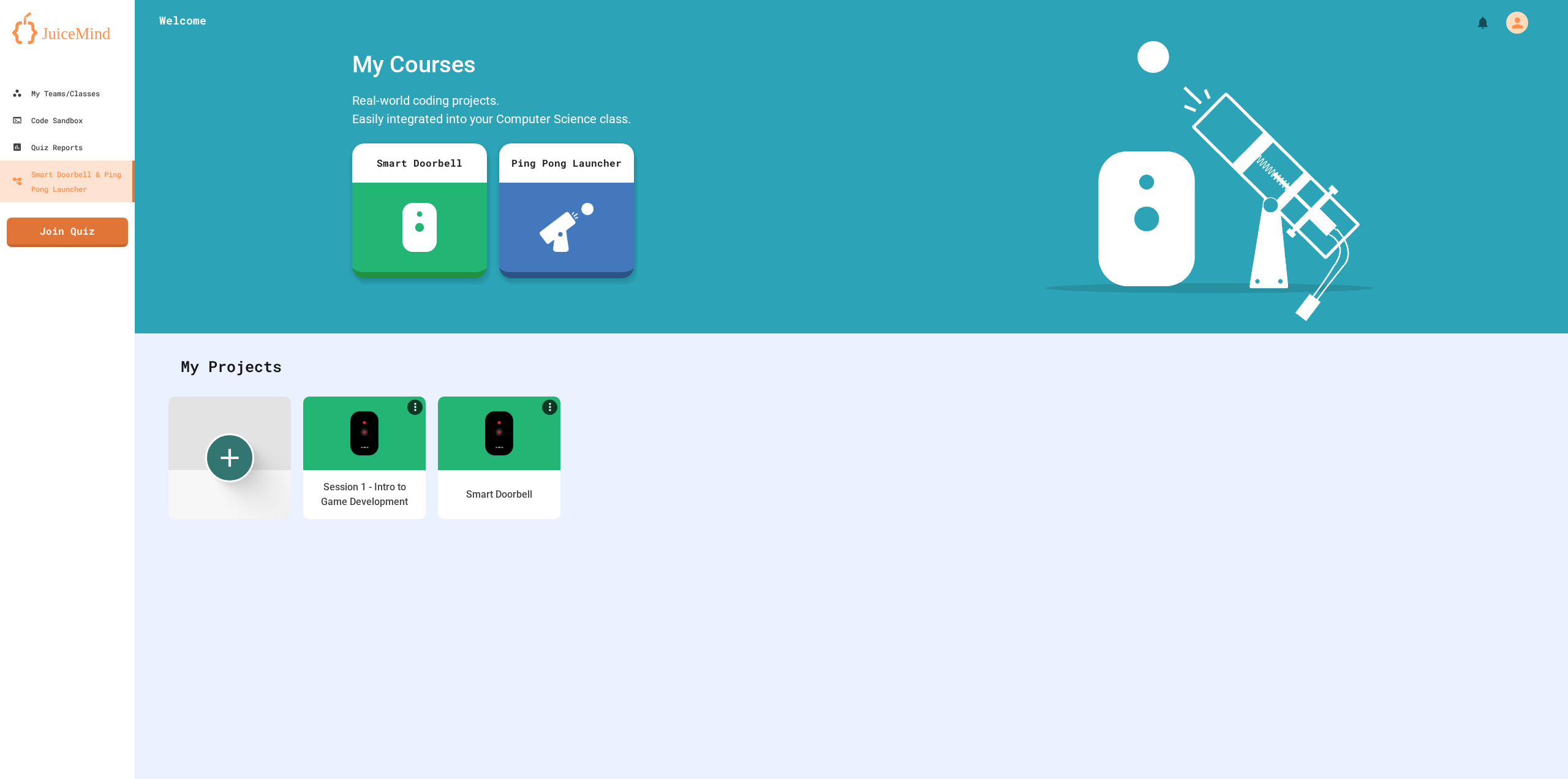
click at [47, 75] on div at bounding box center [68, 67] width 135 height 25
click at [65, 100] on div "My Teams/Classes" at bounding box center [56, 93] width 88 height 15
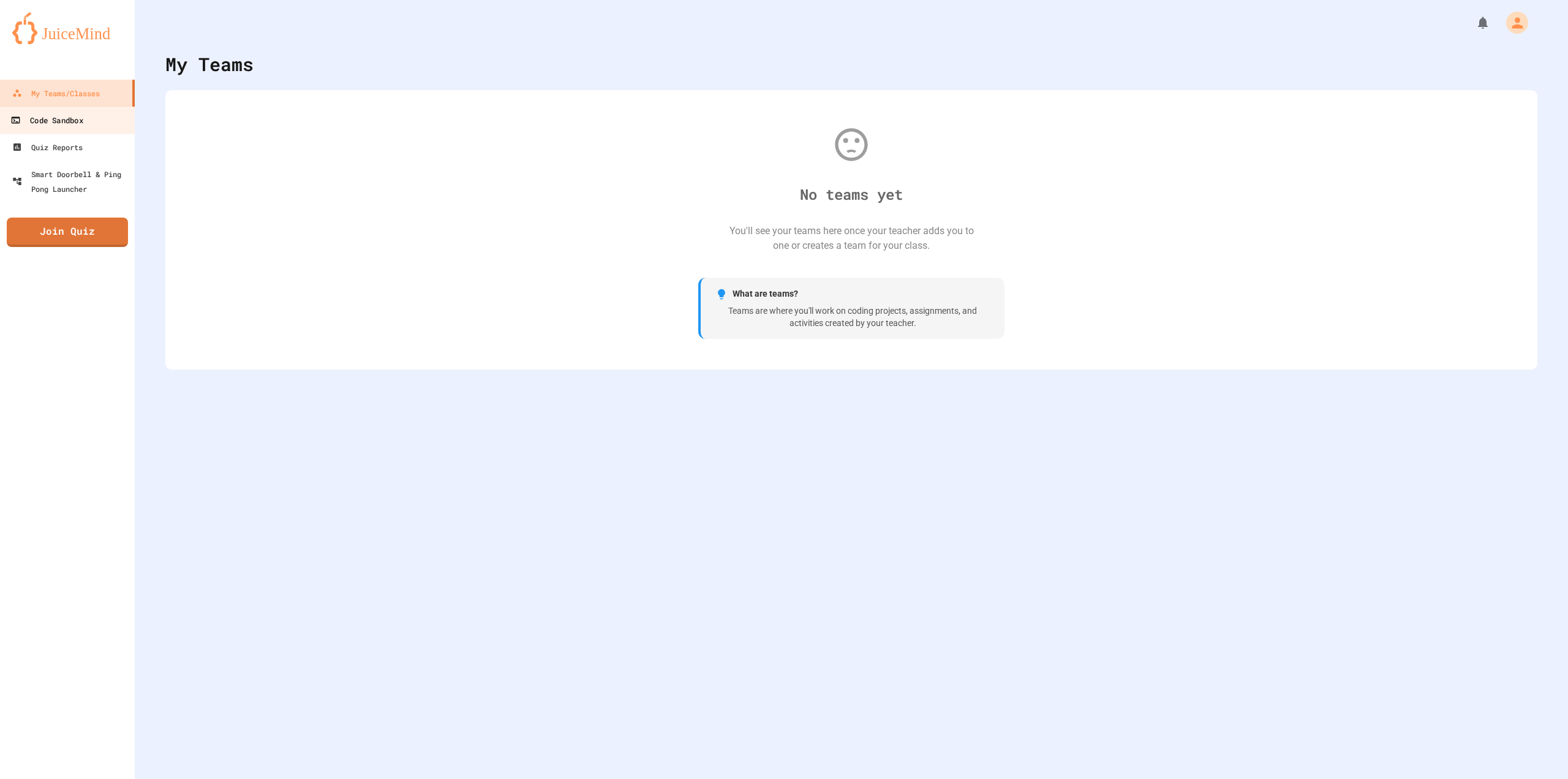
click at [130, 126] on link "Code Sandbox" at bounding box center [68, 120] width 139 height 27
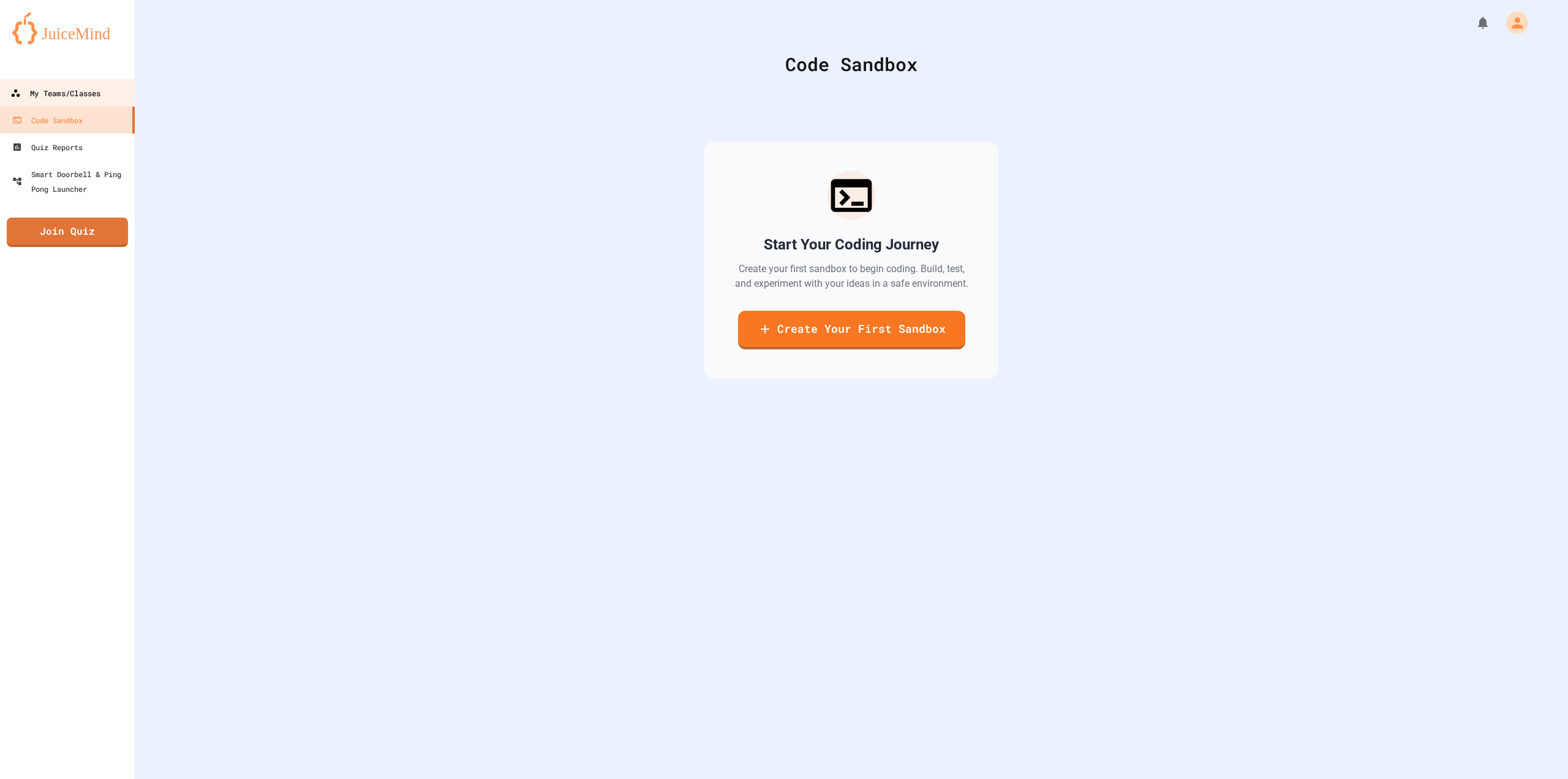
click at [109, 100] on link "My Teams/Classes" at bounding box center [68, 93] width 139 height 27
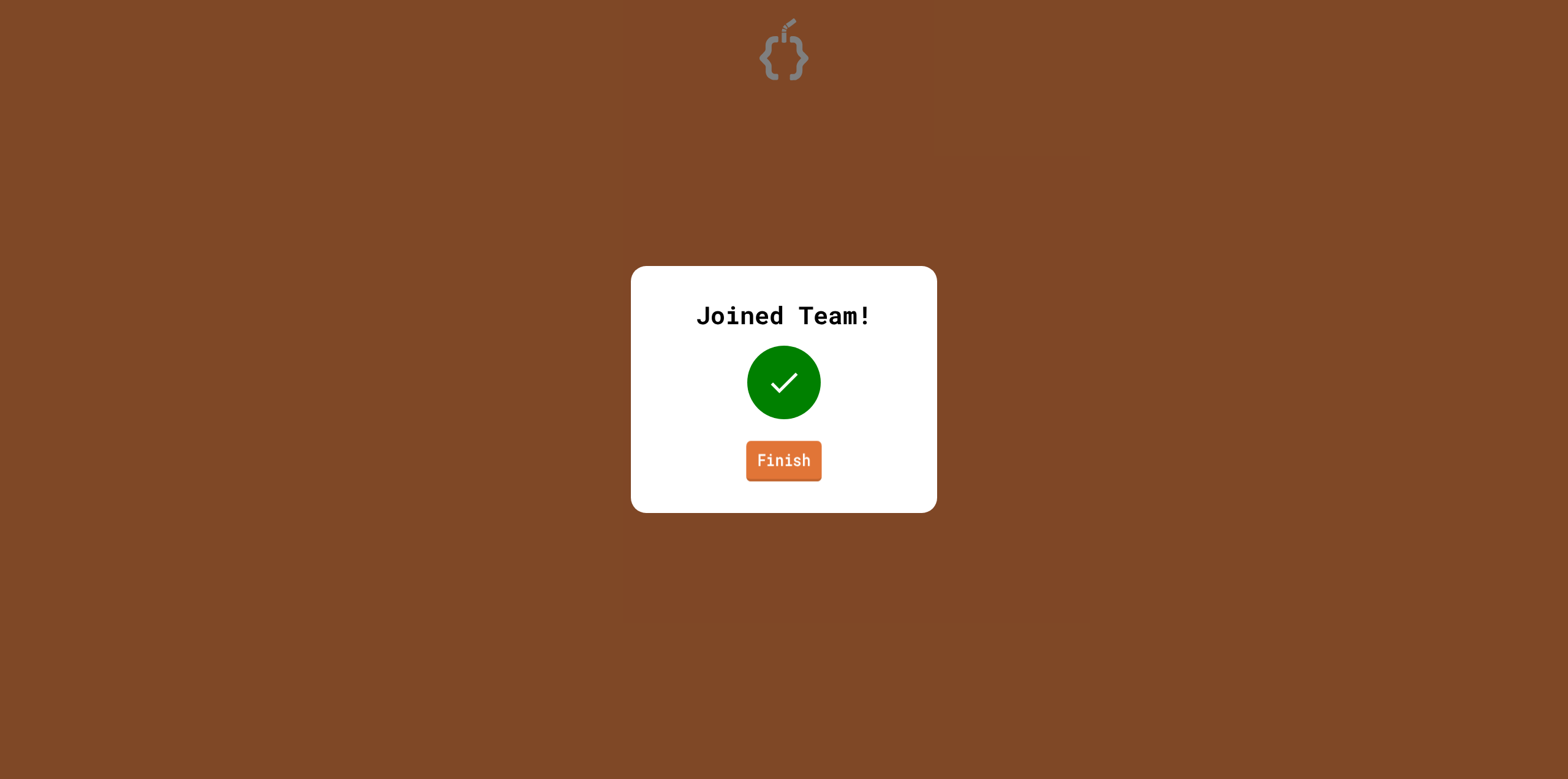
click at [798, 452] on link "Finish" at bounding box center [784, 460] width 76 height 40
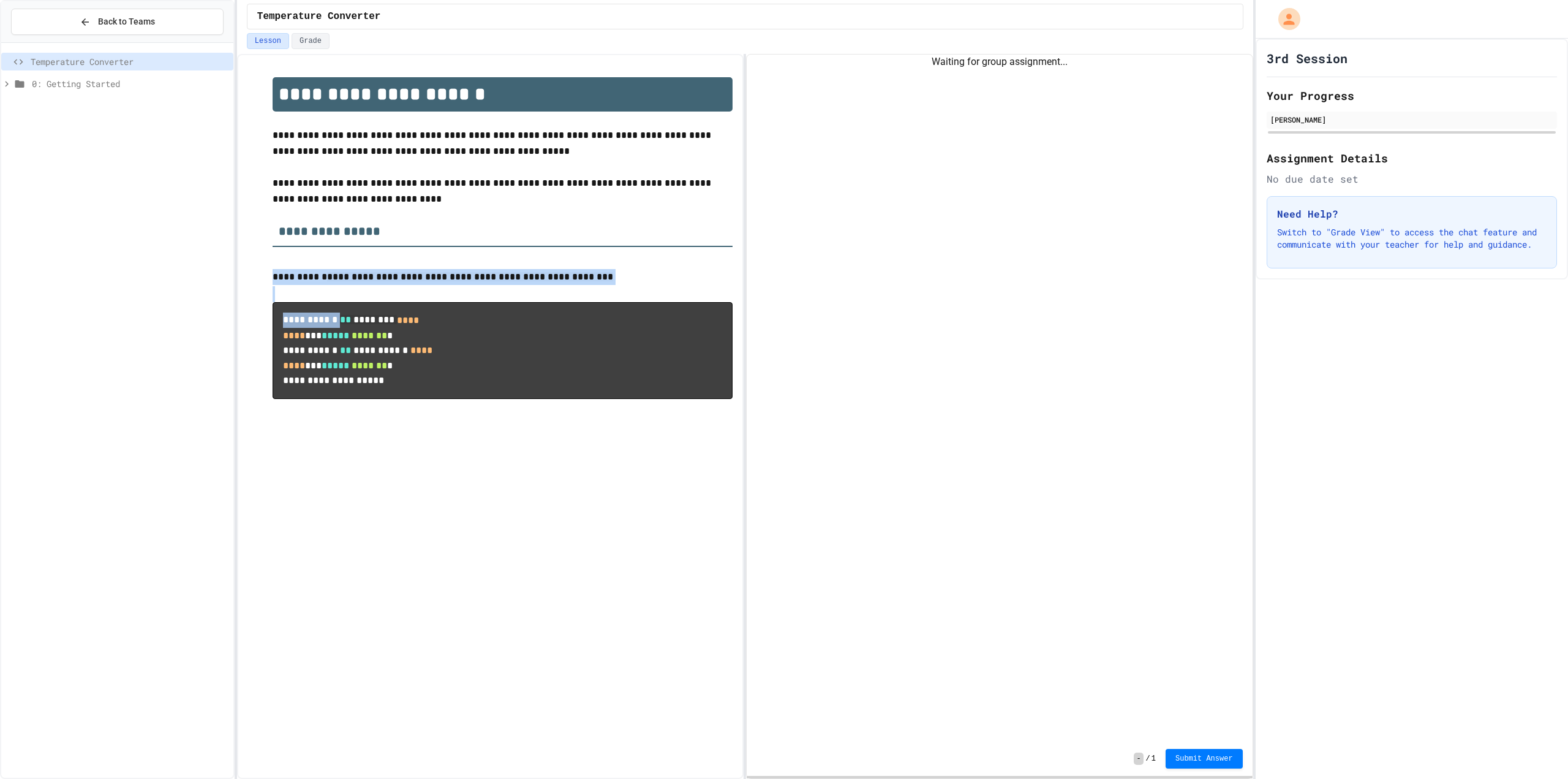
drag, startPoint x: 329, startPoint y: 279, endPoint x: 413, endPoint y: 313, distance: 90.6
click at [414, 314] on div "**********" at bounding box center [503, 247] width 460 height 338
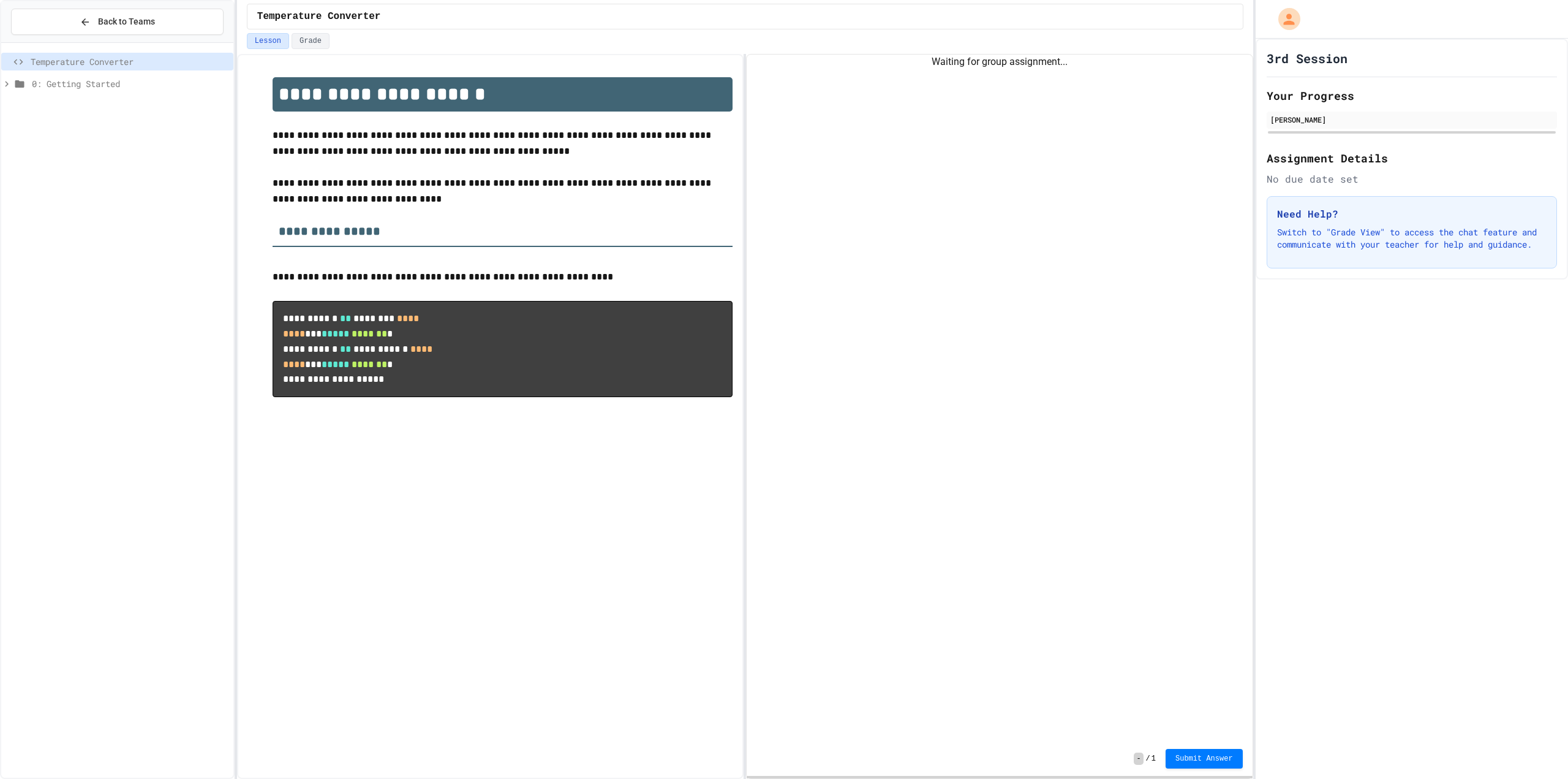
drag, startPoint x: 408, startPoint y: 329, endPoint x: 420, endPoint y: 142, distance: 187.4
click at [405, 329] on pre "**********" at bounding box center [503, 348] width 460 height 96
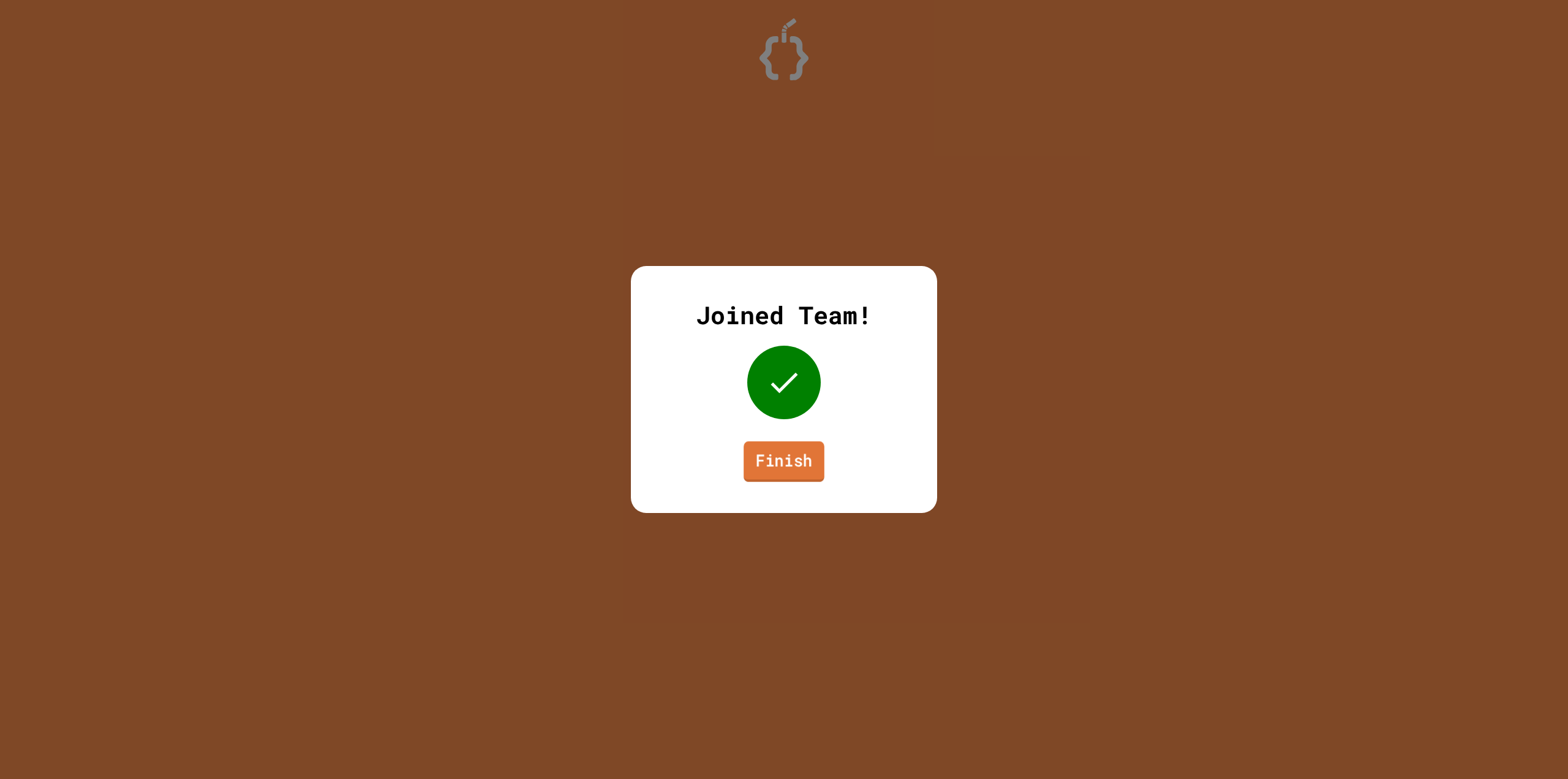
click at [792, 467] on link "Finish" at bounding box center [784, 461] width 81 height 40
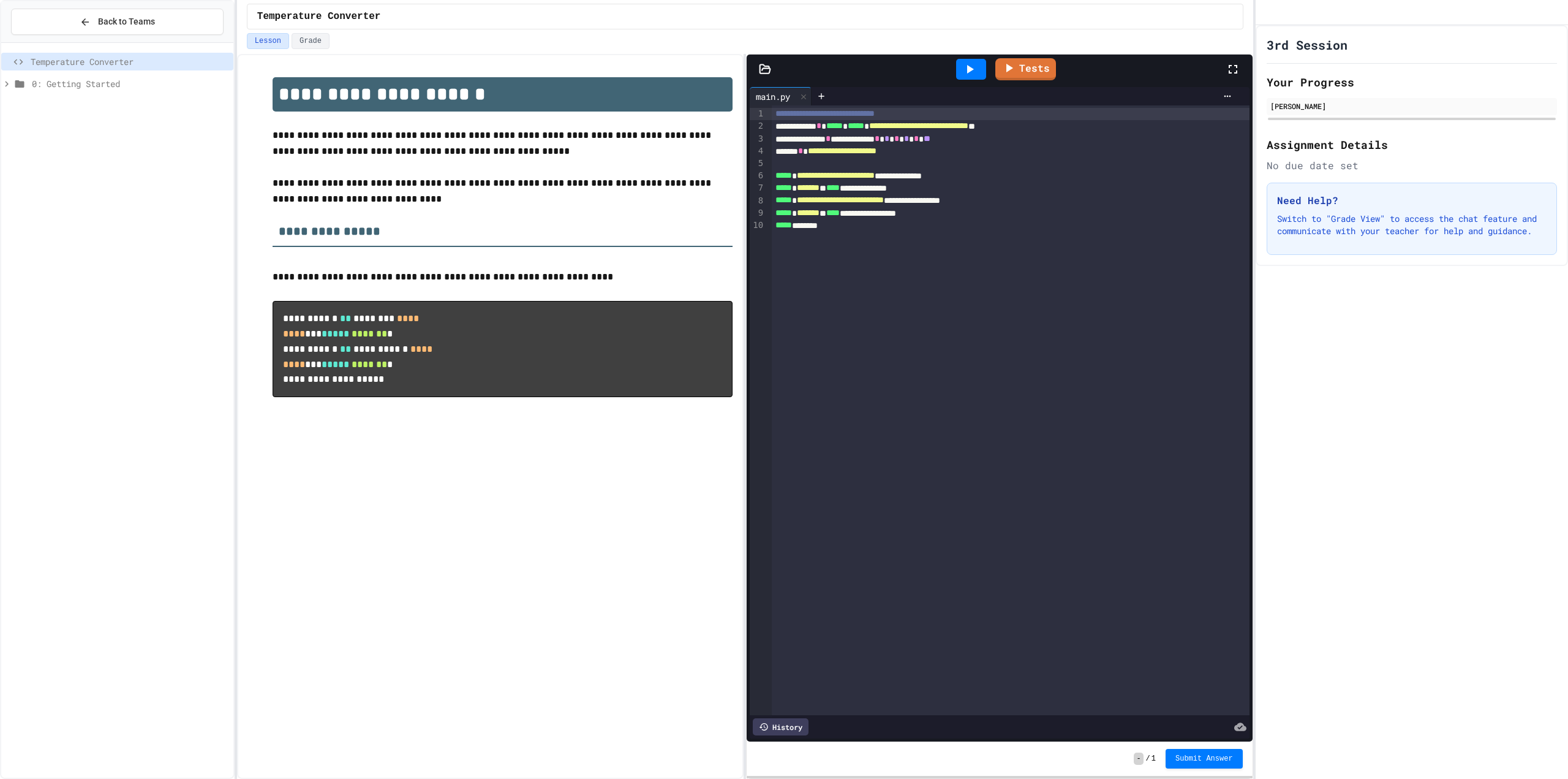
click at [961, 79] on div at bounding box center [972, 69] width 42 height 33
click at [990, 37] on div "Lesson Grade" at bounding box center [745, 40] width 997 height 16
click at [974, 62] on icon at bounding box center [970, 69] width 15 height 15
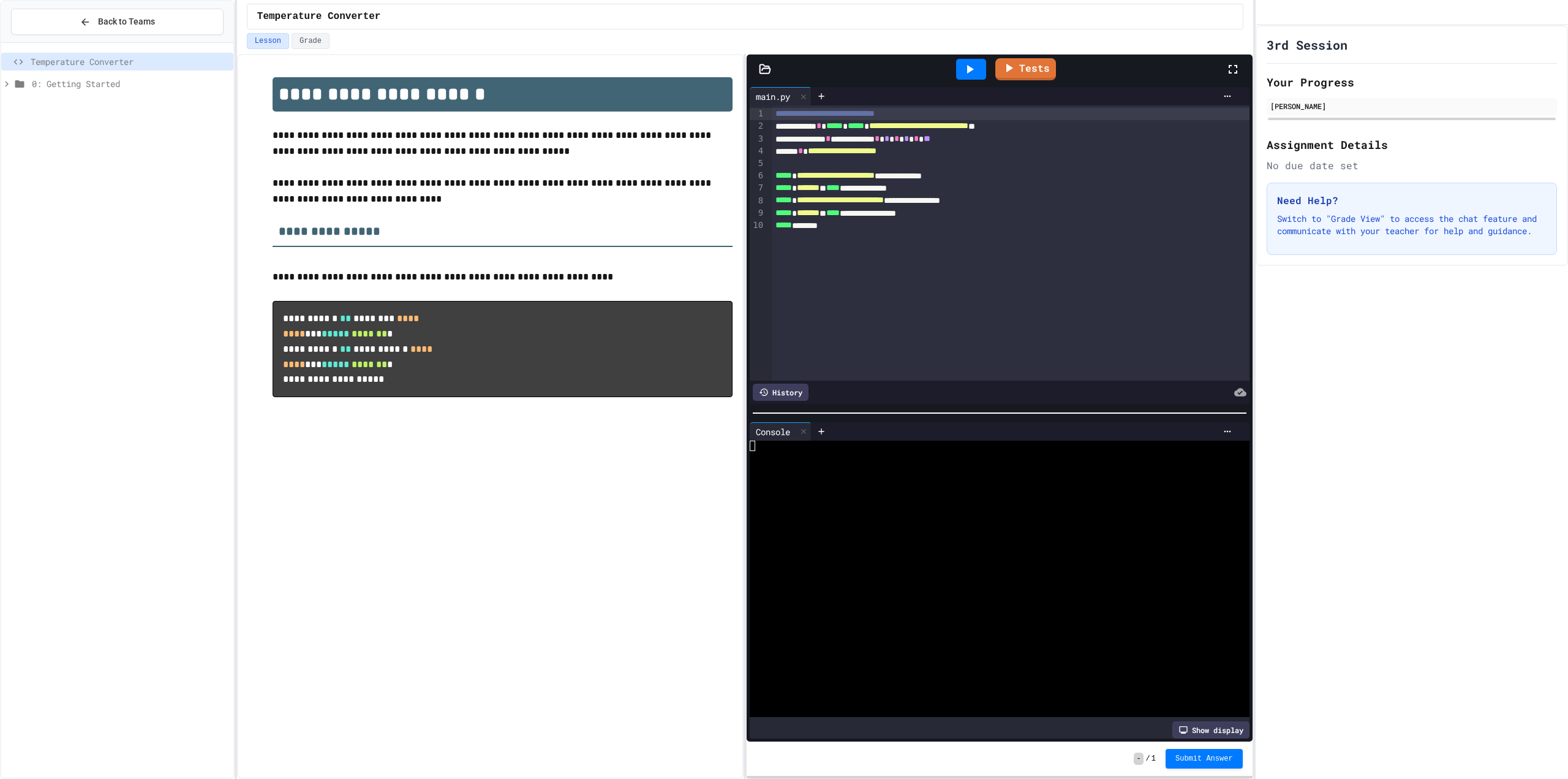
click at [974, 62] on icon at bounding box center [970, 69] width 15 height 15
click at [1007, 451] on div at bounding box center [989, 456] width 479 height 10
